Goal: Go to known website: Go to known website

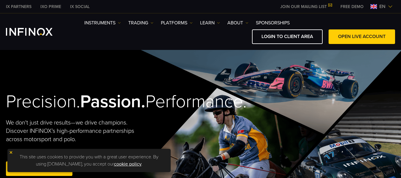
click at [381, 4] on span "en" at bounding box center [382, 6] width 11 height 7
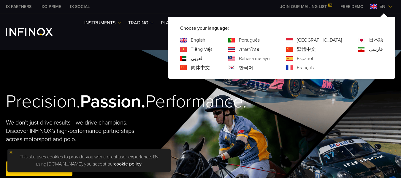
click at [260, 39] on link "Português" at bounding box center [249, 40] width 21 height 7
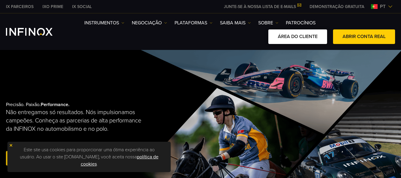
click at [305, 40] on link "ÁREA DO CLIENTE" at bounding box center [298, 36] width 59 height 15
